Goal: Check status: Check status

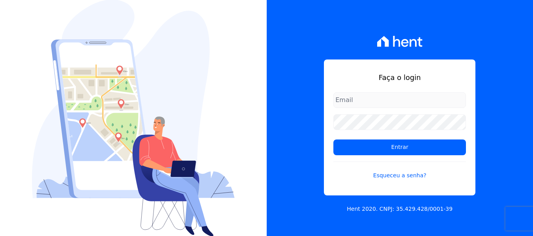
click at [363, 98] on input "email" at bounding box center [399, 100] width 133 height 16
type input "[PERSON_NAME][EMAIL_ADDRESS][DOMAIN_NAME]"
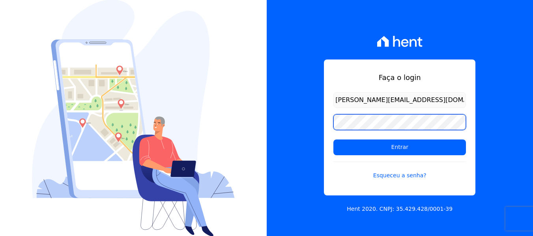
click at [333, 140] on input "Entrar" at bounding box center [399, 148] width 133 height 16
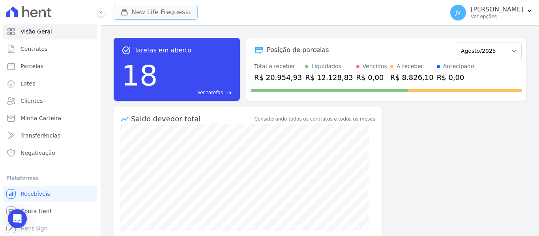
click at [166, 9] on button "New Life Freguesia" at bounding box center [156, 12] width 84 height 15
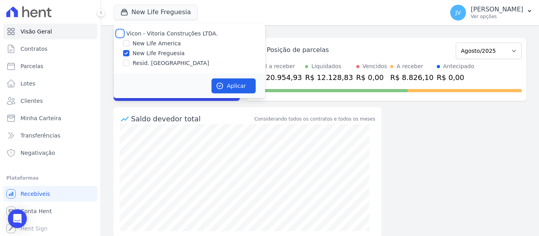
click at [121, 32] on input "Vicon - Vitoria Construções LTDA." at bounding box center [120, 33] width 6 height 6
checkbox input "true"
click at [242, 84] on button "Aplicar" at bounding box center [233, 85] width 44 height 15
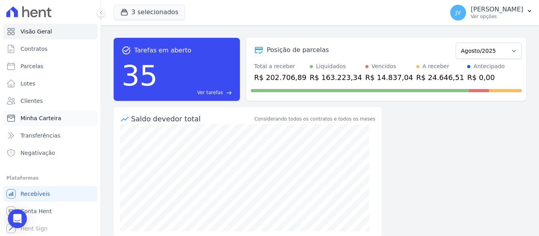
click at [47, 119] on span "Minha Carteira" at bounding box center [41, 118] width 41 height 8
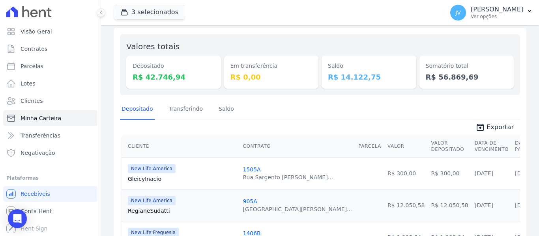
scroll to position [79, 0]
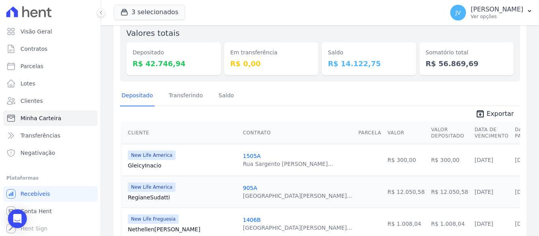
click at [297, 110] on span "unarchive Exportar" at bounding box center [320, 113] width 400 height 14
click at [328, 96] on div "Depositado Transferindo Saldo" at bounding box center [320, 95] width 400 height 19
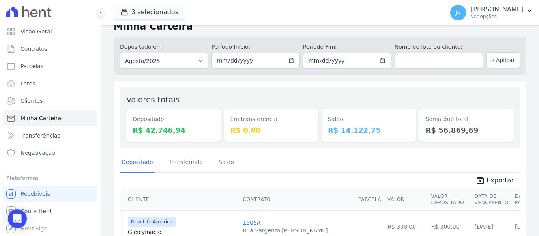
scroll to position [0, 0]
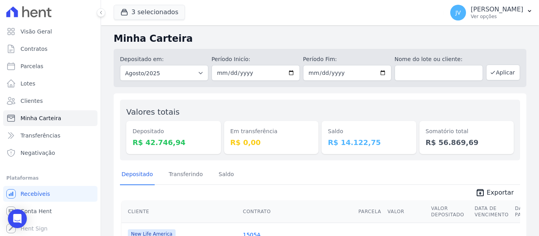
click at [312, 46] on div "Depositado em: Todos os meses Setembro/2022 Outubro/2022 Novembro/2022 Dezembro…" at bounding box center [320, 66] width 413 height 41
drag, startPoint x: 371, startPoint y: 144, endPoint x: 324, endPoint y: 127, distance: 49.6
click at [324, 127] on div "Saldo R$ 14.122,75" at bounding box center [368, 137] width 95 height 33
click at [314, 105] on div "Valores totais Depositado R$ 42.746,94 Em transferência R$ 0,00 Saldo R$ 14.122…" at bounding box center [320, 130] width 400 height 61
drag, startPoint x: 256, startPoint y: 144, endPoint x: 223, endPoint y: 130, distance: 36.3
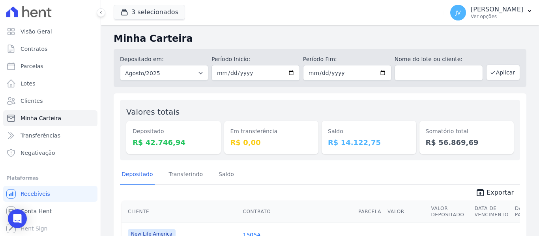
click at [224, 130] on div "Em transferência R$ 0,00" at bounding box center [271, 137] width 95 height 33
click at [282, 118] on div "Em transferência R$ 0,00" at bounding box center [271, 130] width 95 height 48
drag, startPoint x: 369, startPoint y: 144, endPoint x: 301, endPoint y: 123, distance: 70.8
click at [301, 123] on div "Valores totais Depositado R$ 42.746,94 Em transferência R$ 0,00 Saldo R$ 14.122…" at bounding box center [320, 130] width 400 height 61
click at [309, 106] on div "Em transferência R$ 0,00" at bounding box center [271, 130] width 95 height 48
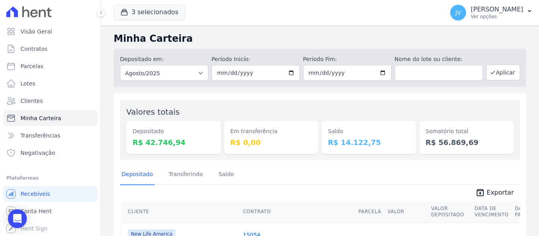
drag, startPoint x: 364, startPoint y: 142, endPoint x: 325, endPoint y: 131, distance: 40.8
click at [325, 131] on div "Saldo R$ 14.122,75" at bounding box center [368, 137] width 95 height 33
click at [380, 106] on div "Valores totais Depositado R$ 42.746,94 Em transferência R$ 0,00 Saldo R$ 14.122…" at bounding box center [320, 130] width 400 height 61
click at [52, 115] on span "Minha Carteira" at bounding box center [41, 118] width 41 height 8
click at [357, 133] on dt "Saldo" at bounding box center [369, 131] width 82 height 8
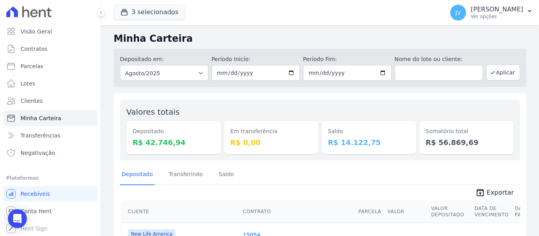
drag, startPoint x: 368, startPoint y: 141, endPoint x: 334, endPoint y: 136, distance: 34.6
click at [337, 137] on div "Saldo R$ 14.122,75" at bounding box center [368, 137] width 95 height 33
click at [321, 130] on div "Saldo R$ 14.122,75" at bounding box center [368, 137] width 95 height 33
drag, startPoint x: 325, startPoint y: 131, endPoint x: 364, endPoint y: 144, distance: 41.0
click at [364, 144] on div "Saldo R$ 14.122,75" at bounding box center [368, 137] width 95 height 33
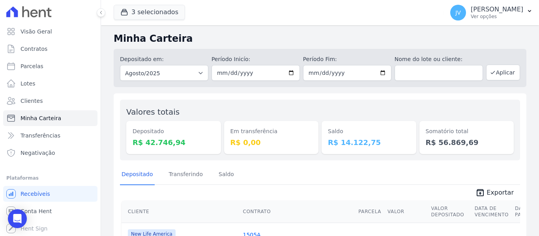
click at [365, 144] on dd "R$ 14.122,75" at bounding box center [369, 142] width 82 height 11
